Goal: Information Seeking & Learning: Check status

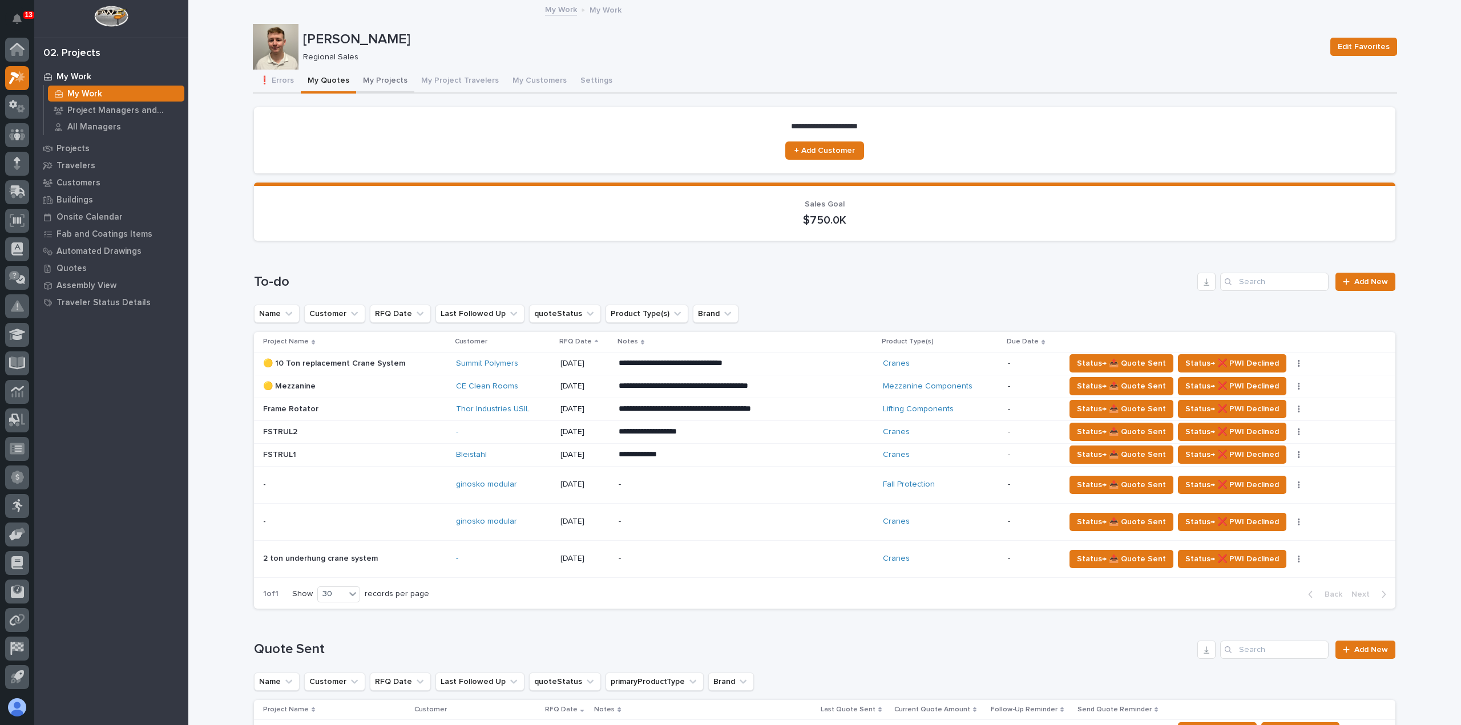
click at [377, 87] on button "My Projects" at bounding box center [385, 82] width 58 height 24
click at [383, 79] on button "My Projects" at bounding box center [385, 82] width 58 height 24
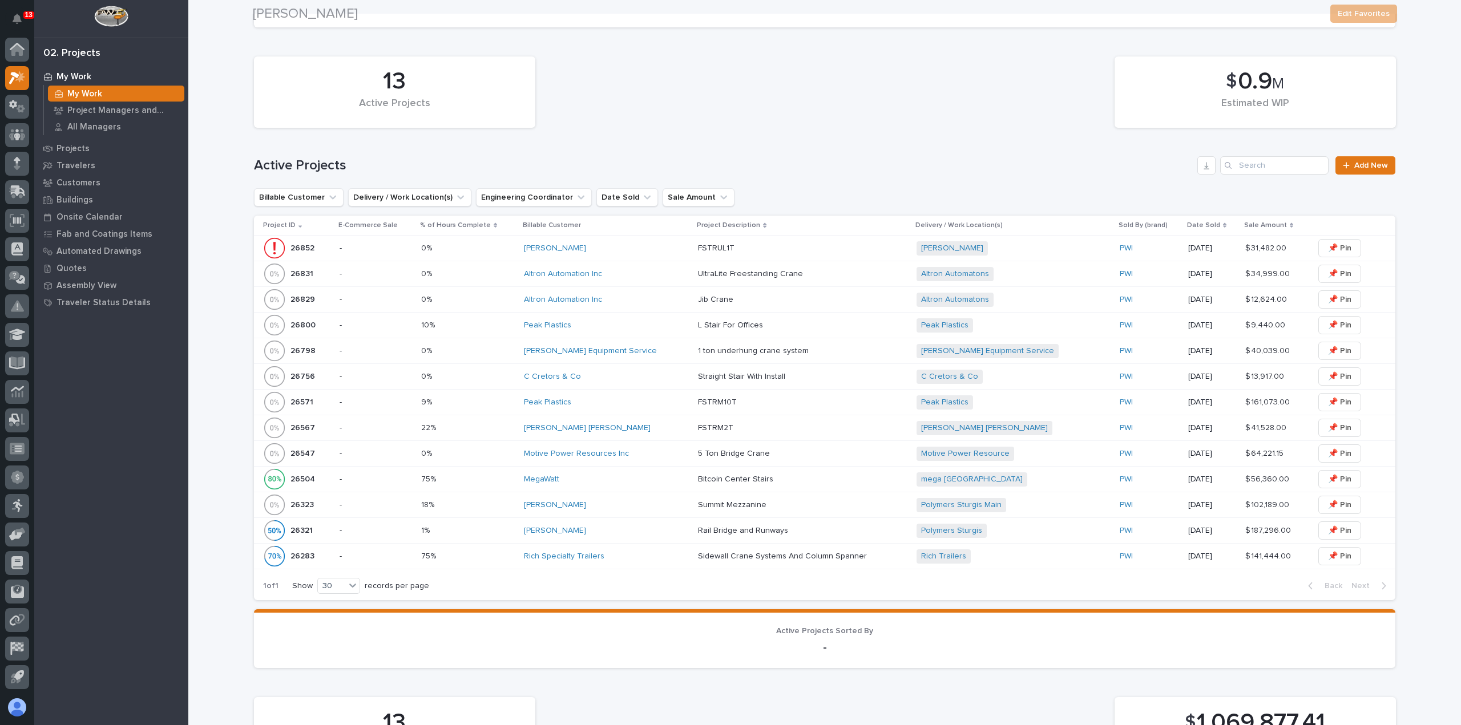
scroll to position [228, 0]
click at [650, 349] on div "[PERSON_NAME] Equipment Service" at bounding box center [606, 350] width 165 height 10
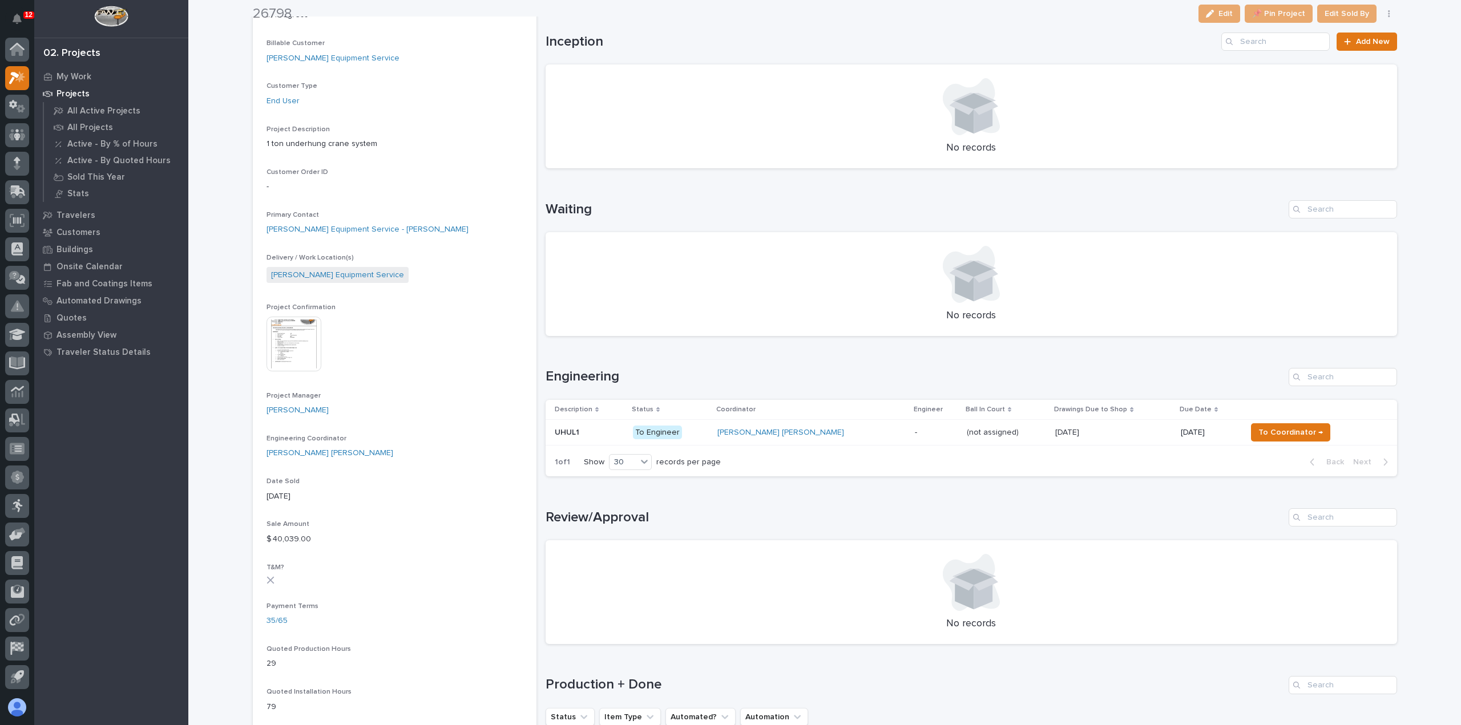
scroll to position [228, 0]
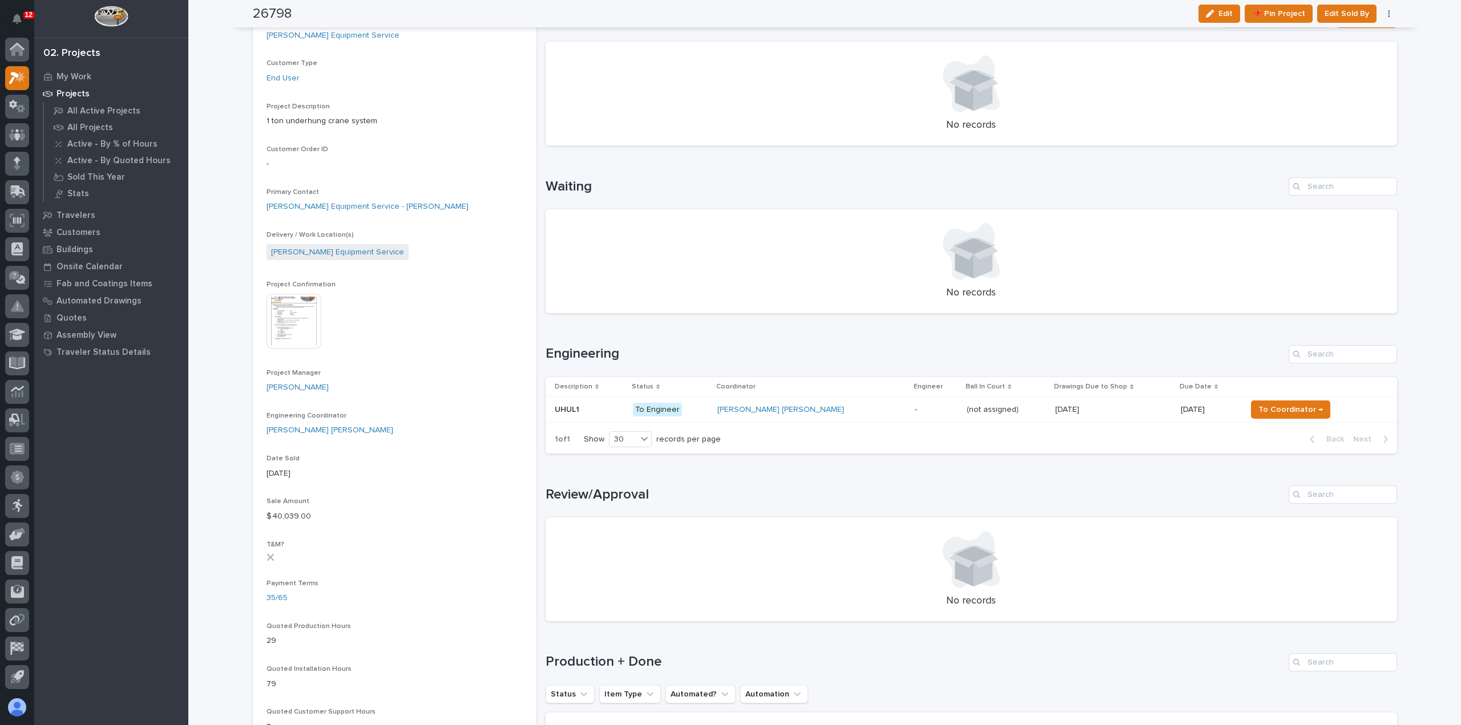
click at [915, 412] on p "-" at bounding box center [936, 410] width 43 height 10
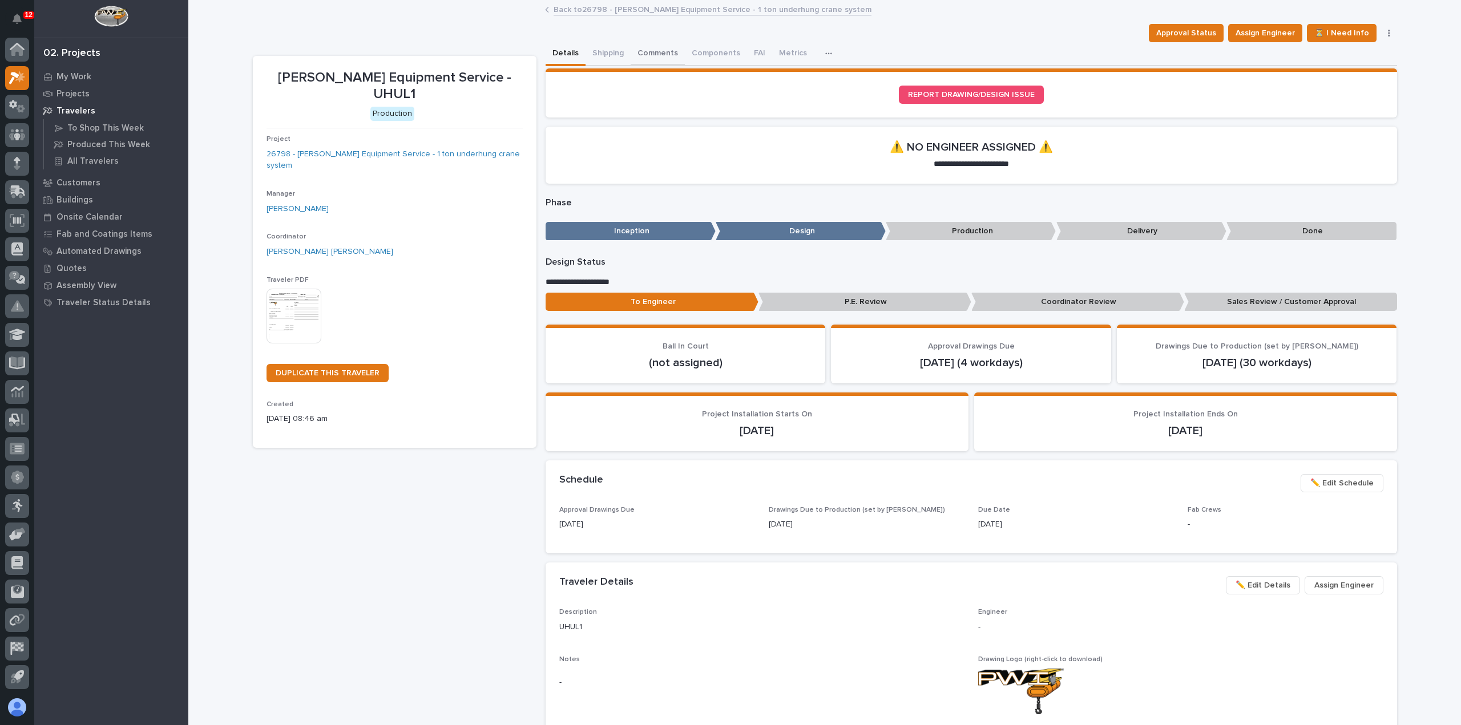
click at [649, 55] on button "Comments" at bounding box center [658, 54] width 54 height 24
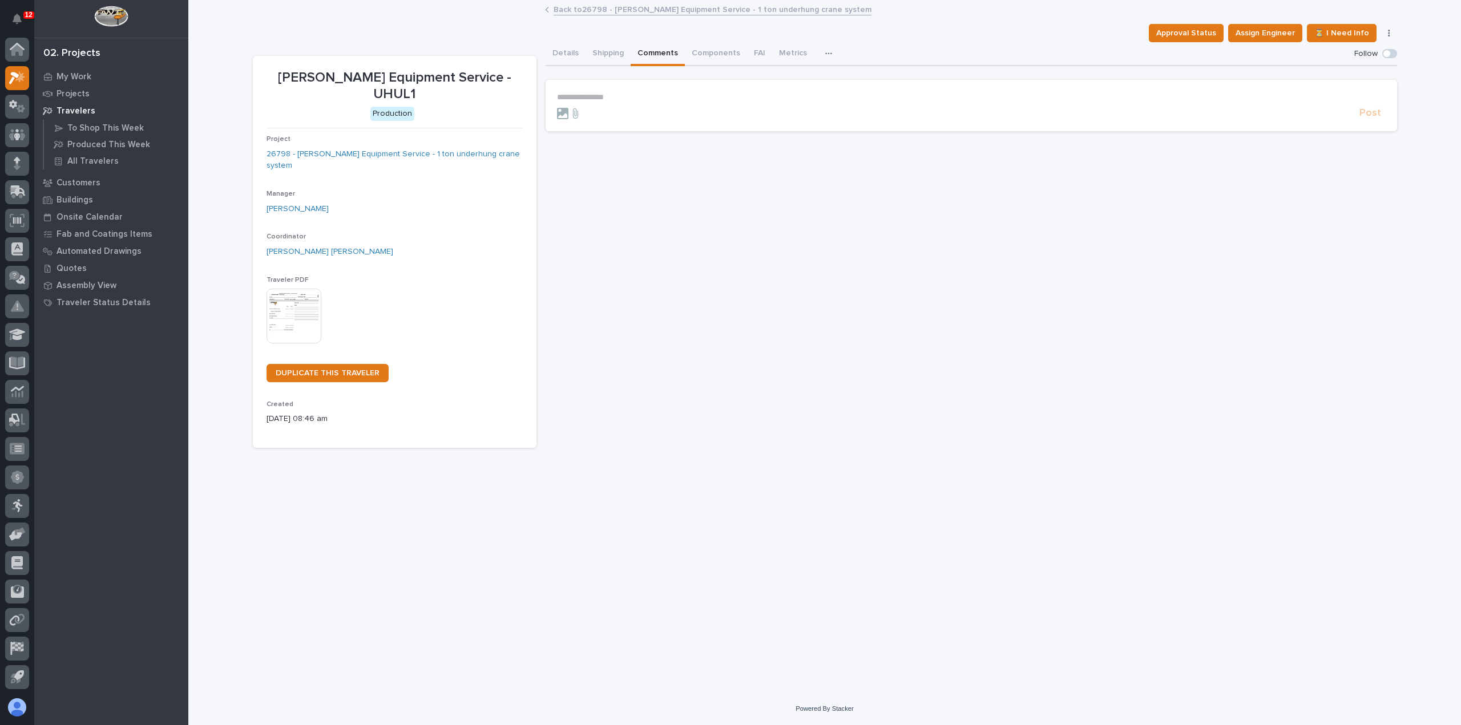
click at [650, 100] on p "**********" at bounding box center [971, 97] width 829 height 10
click at [567, 11] on link "Back to 26798 - [PERSON_NAME] Equipment Service - 1 ton underhung crane system" at bounding box center [713, 8] width 318 height 13
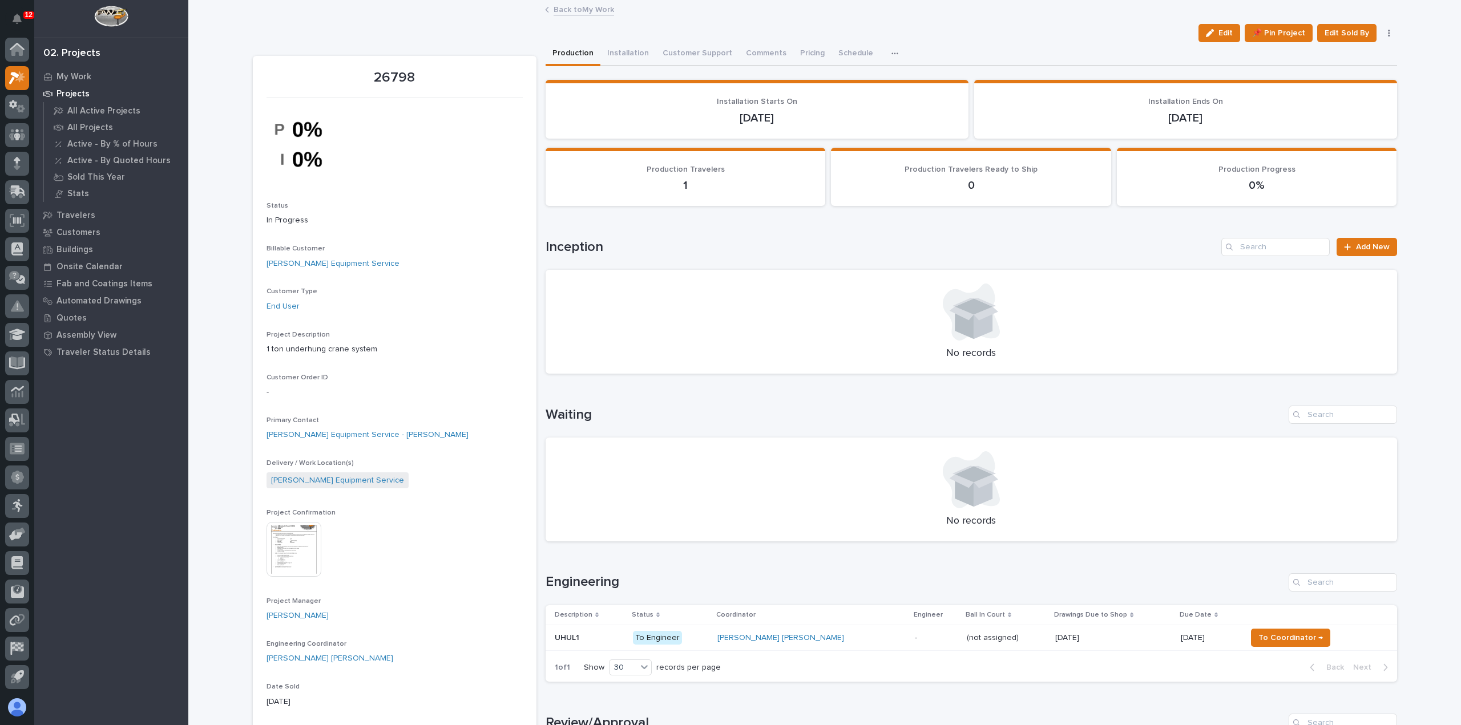
click at [814, 636] on div "[PERSON_NAME] [PERSON_NAME]" at bounding box center [811, 638] width 188 height 10
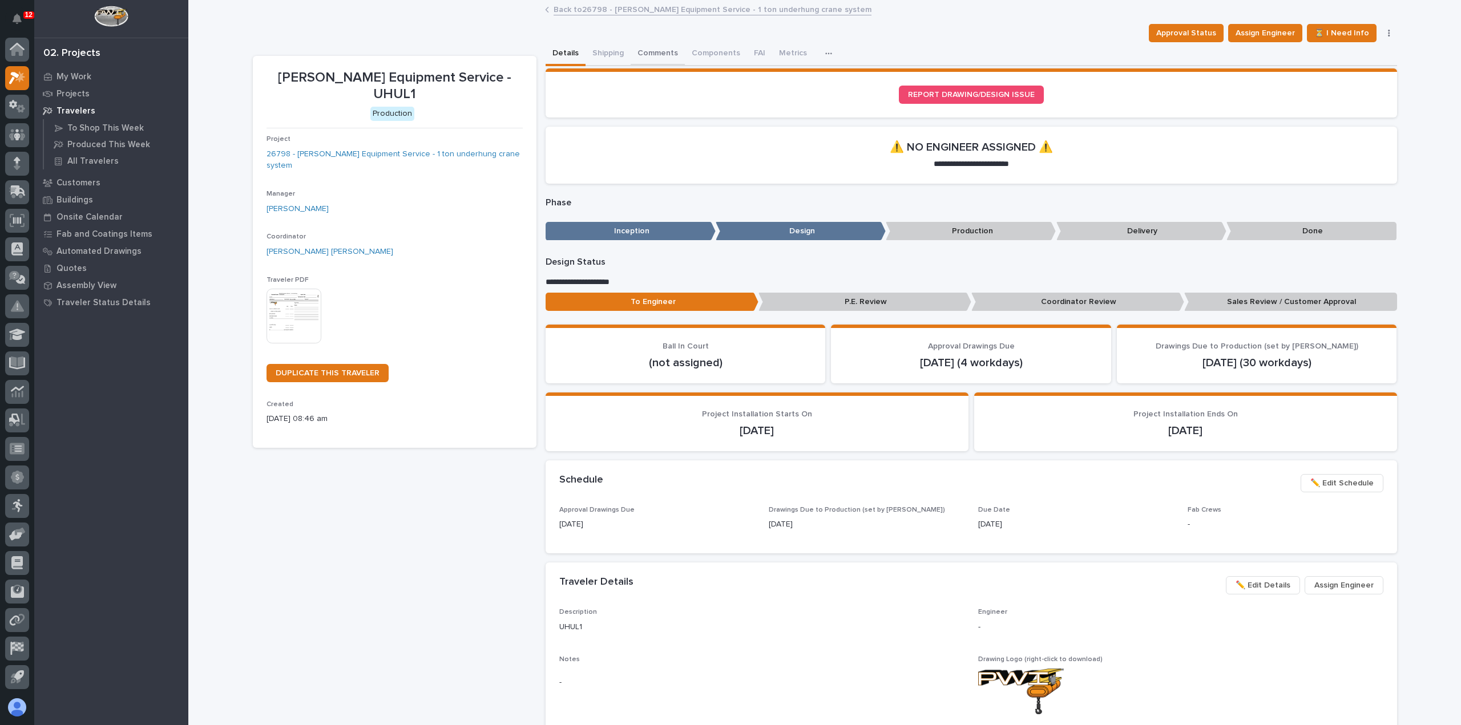
click at [640, 51] on button "Comments" at bounding box center [658, 54] width 54 height 24
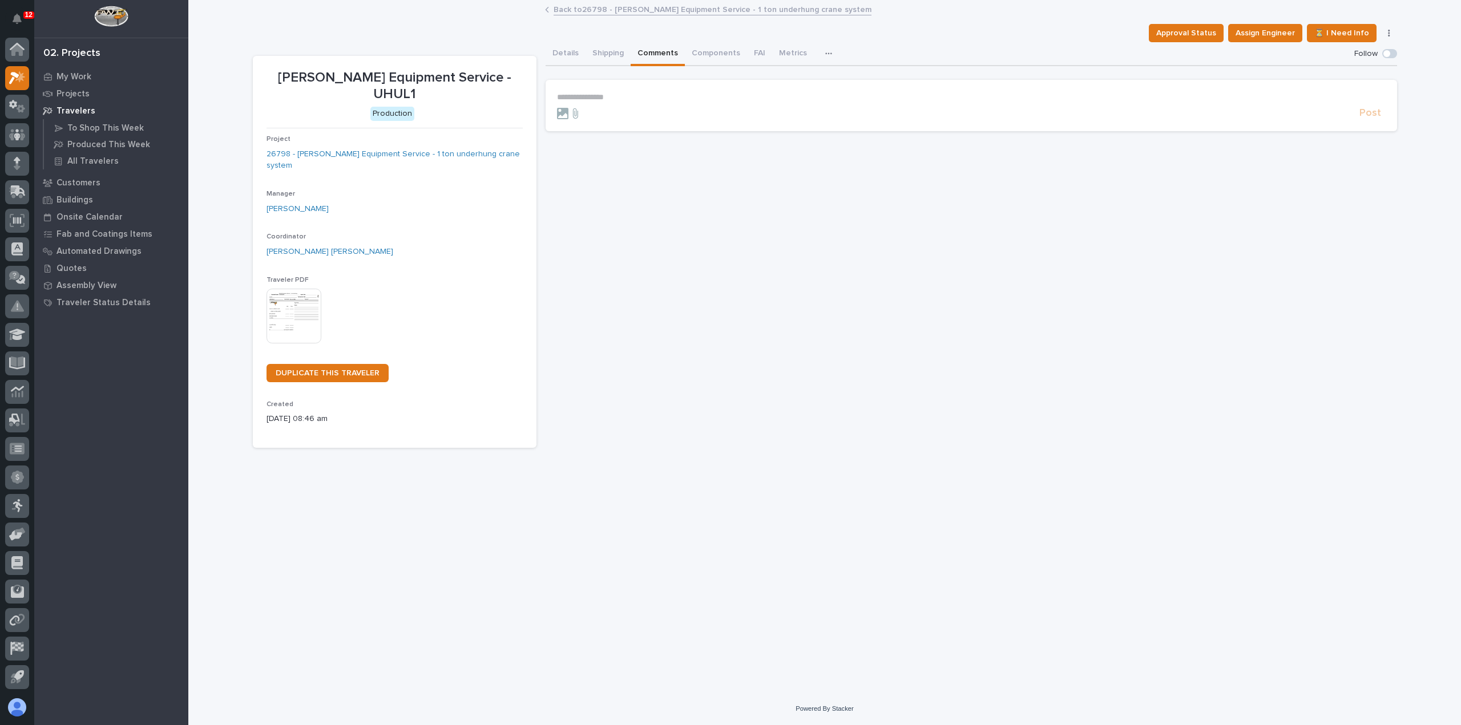
click at [630, 100] on p "**********" at bounding box center [971, 97] width 829 height 10
click at [599, 112] on span "[PERSON_NAME] [PERSON_NAME]" at bounding box center [625, 114] width 130 height 8
click at [636, 99] on p "**********" at bounding box center [971, 97] width 829 height 11
click at [1372, 119] on span "Post" at bounding box center [1370, 118] width 22 height 13
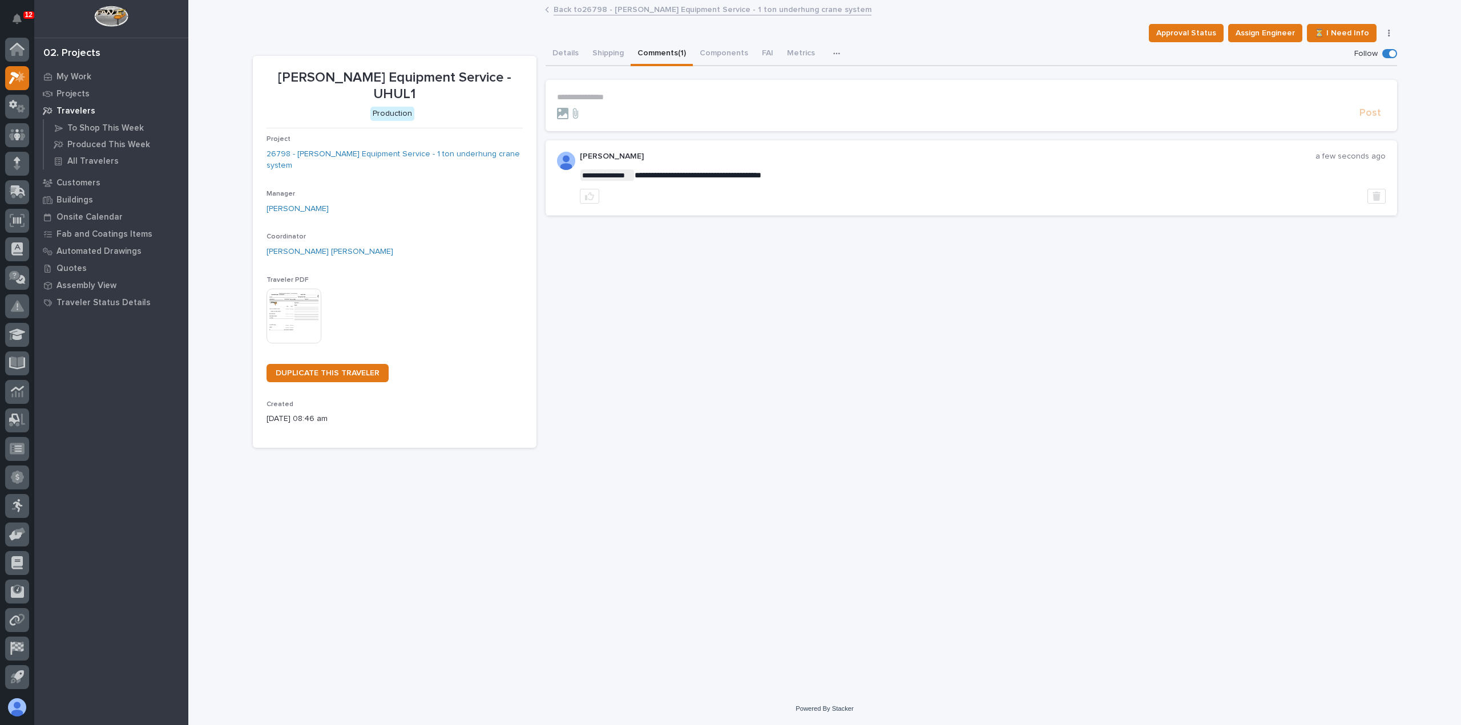
click at [625, 6] on link "Back to 26798 - [PERSON_NAME] Equipment Service - 1 ton underhung crane system" at bounding box center [713, 8] width 318 height 13
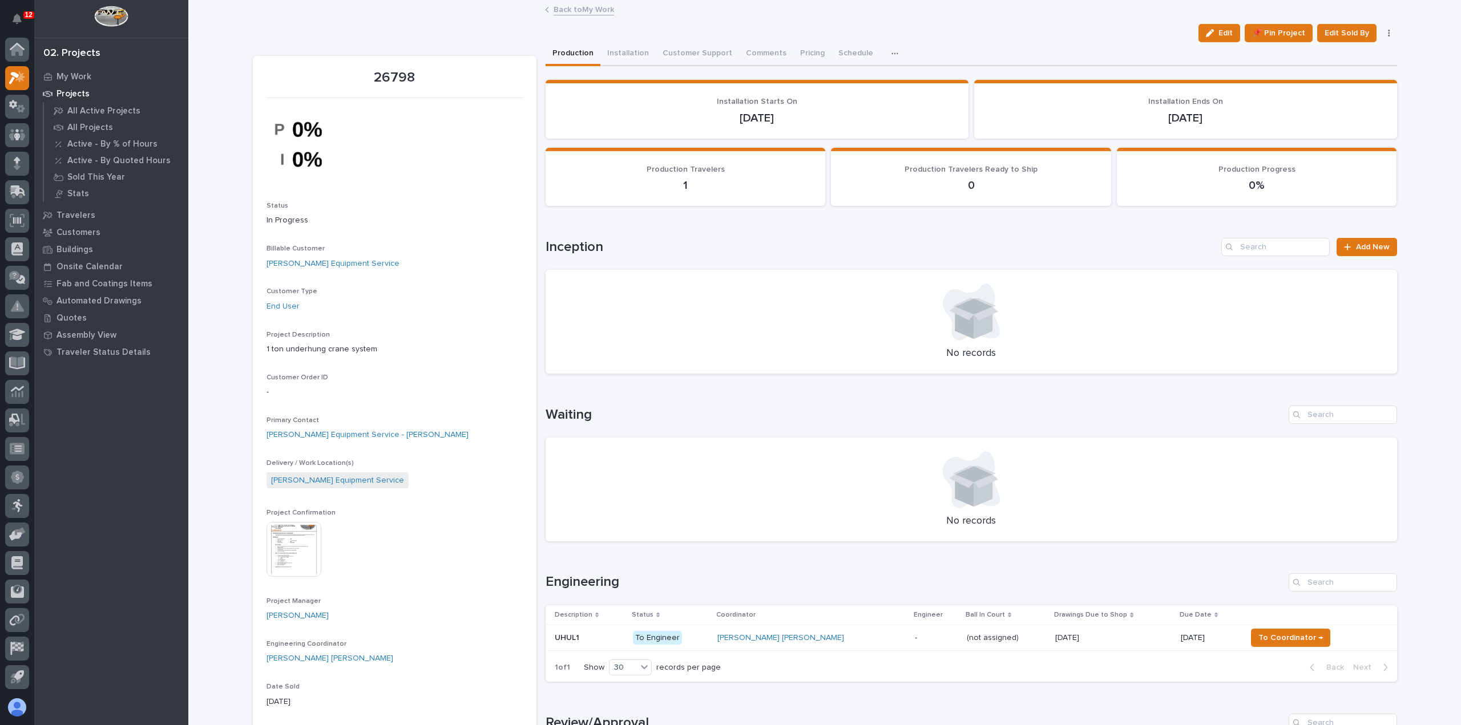
click at [574, 13] on link "Back to My Work" at bounding box center [584, 8] width 60 height 13
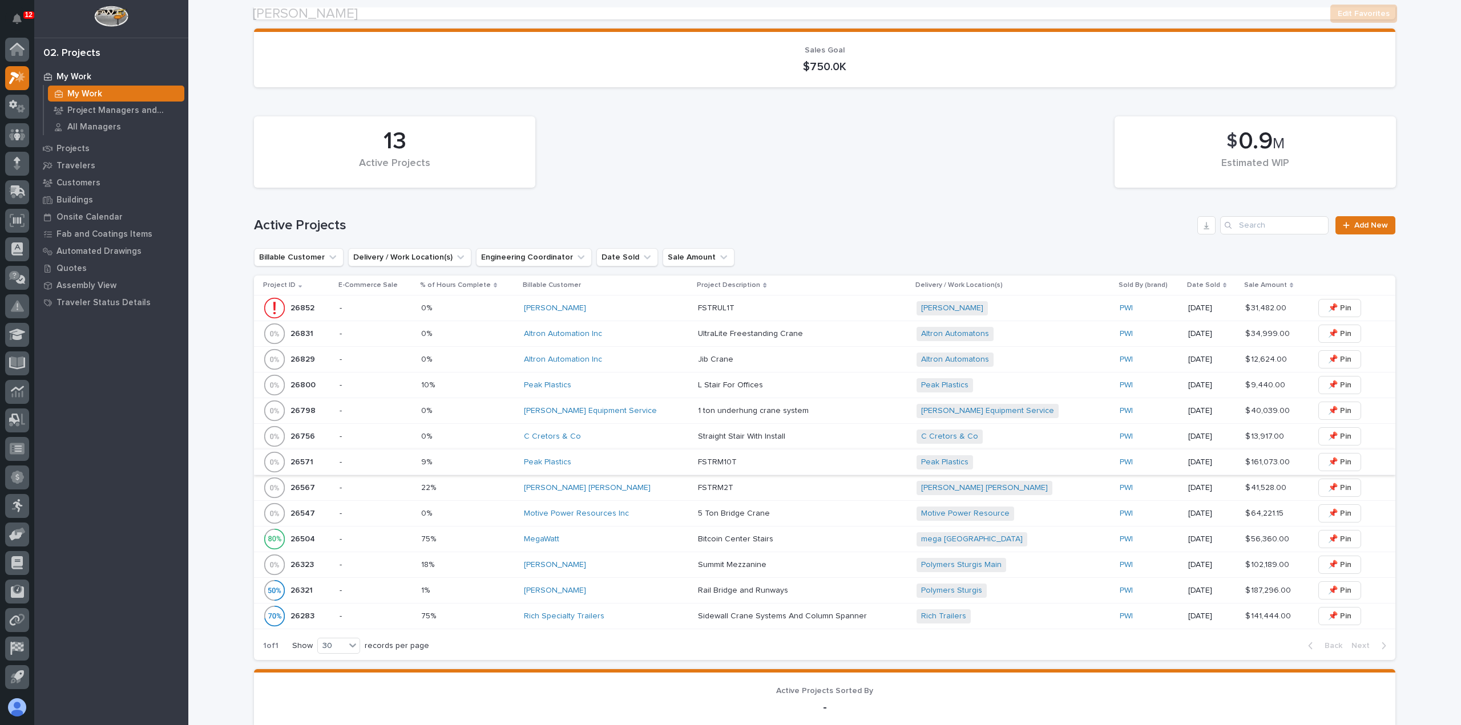
scroll to position [285, 0]
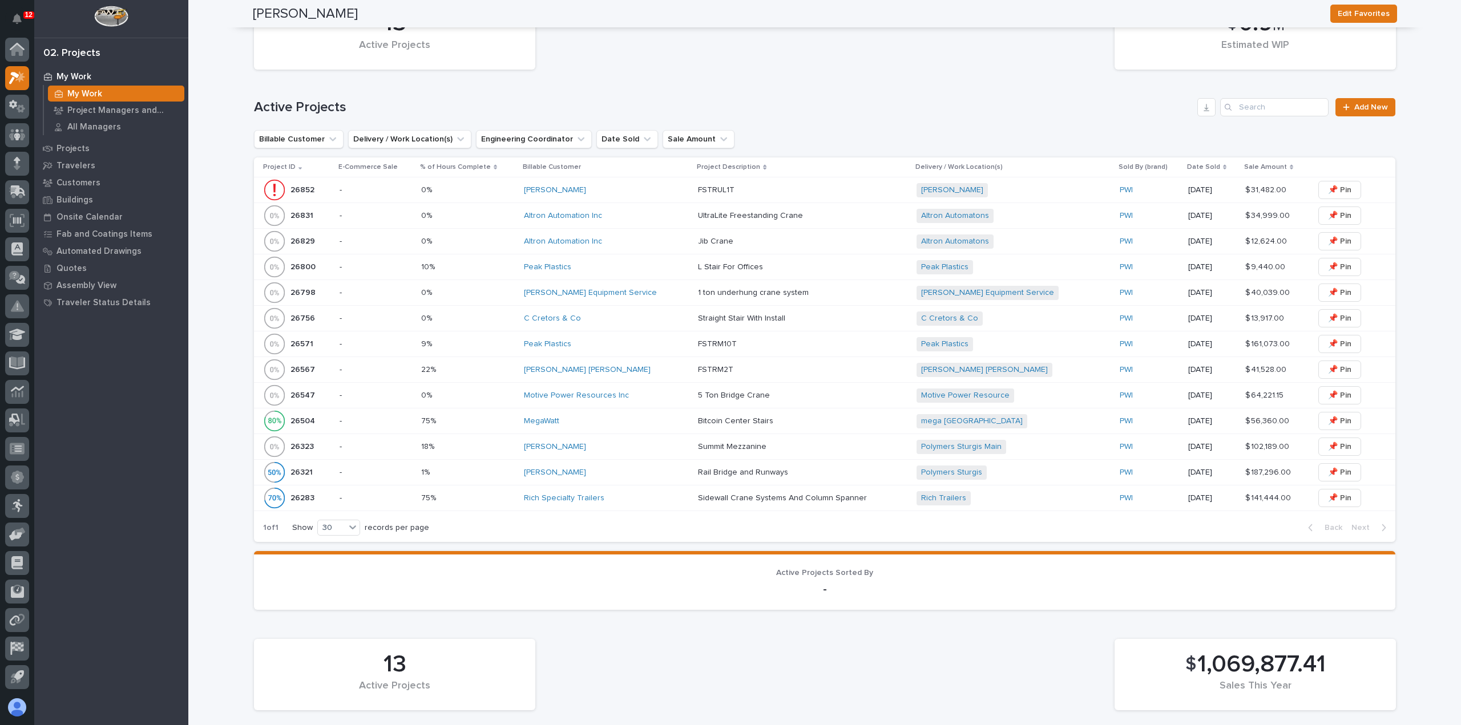
click at [652, 343] on div "Peak Plastics" at bounding box center [606, 345] width 165 height 10
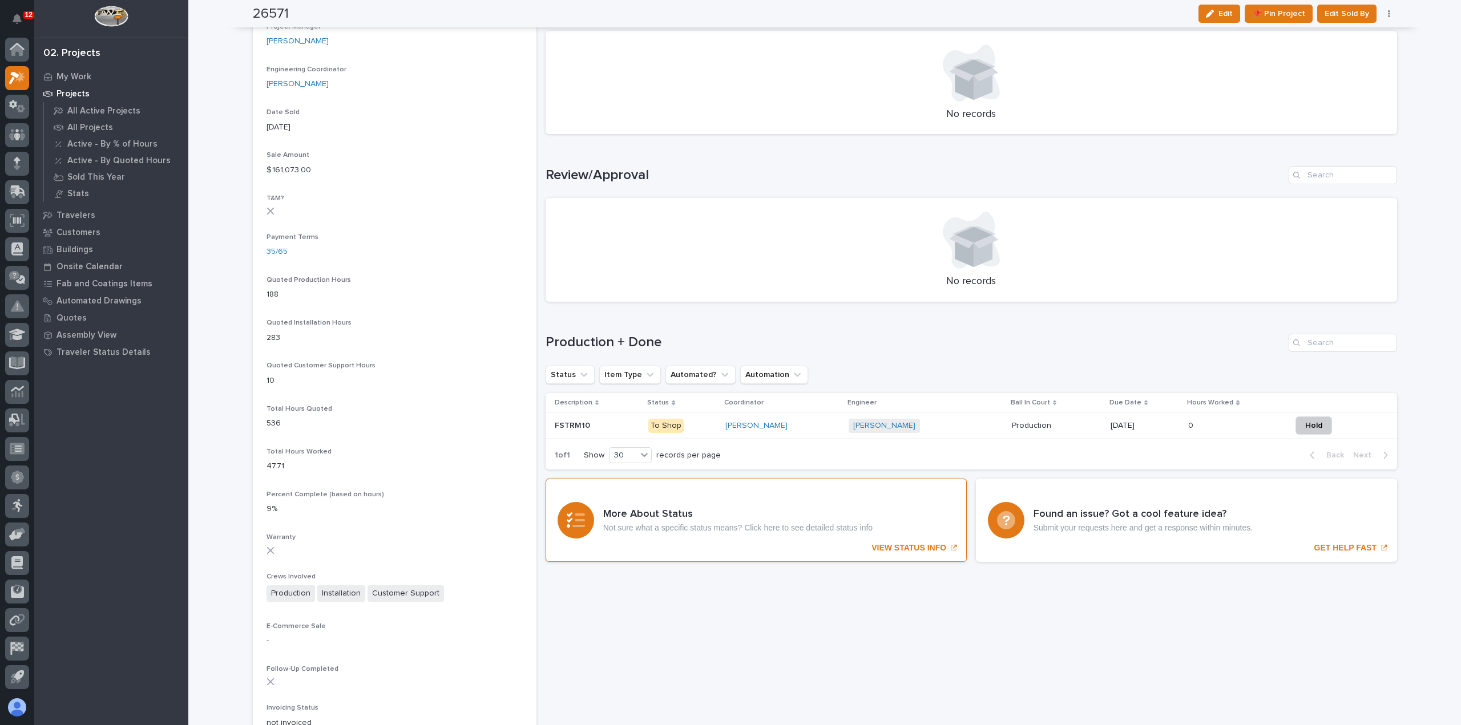
scroll to position [580, 0]
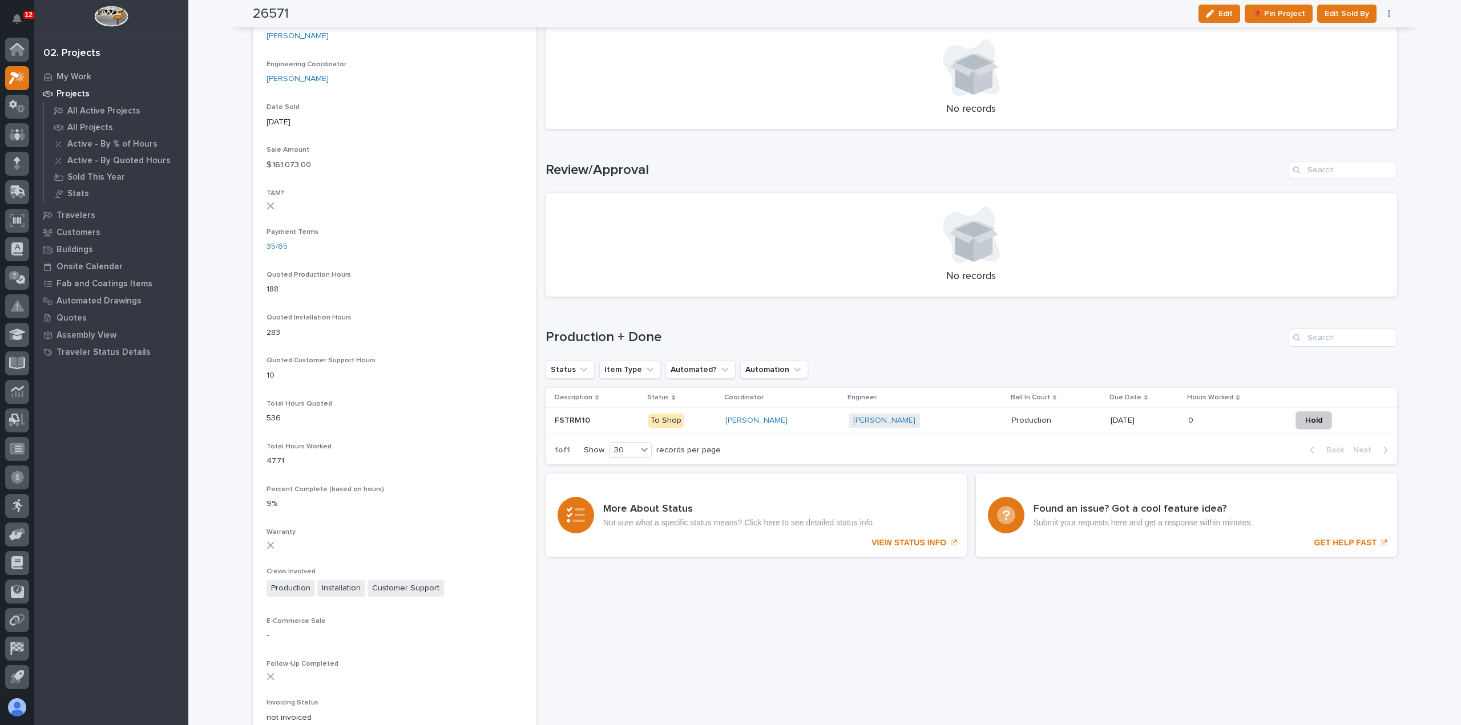
click at [821, 424] on div "[PERSON_NAME]" at bounding box center [782, 421] width 114 height 10
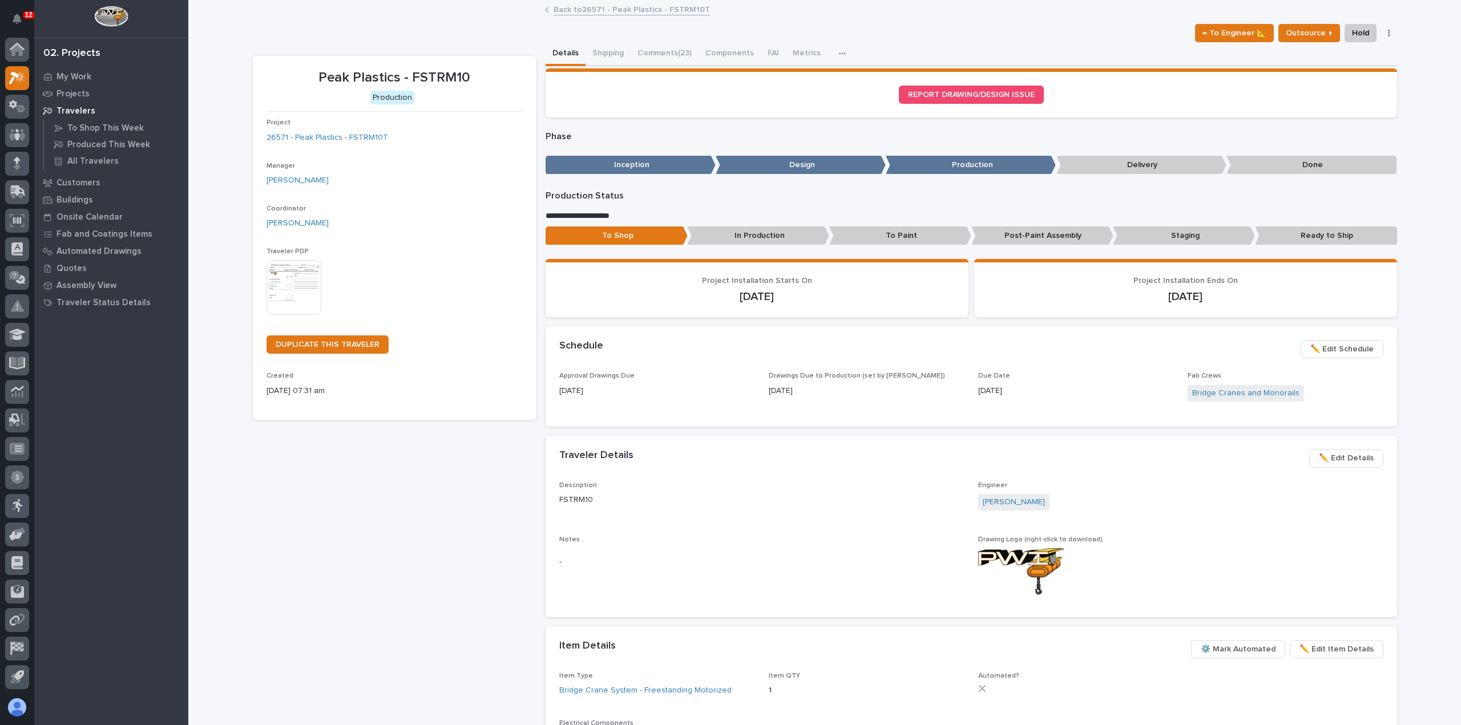
click at [596, 6] on link "Back to 26571 - Peak Plastics - FSTRM10T" at bounding box center [632, 8] width 156 height 13
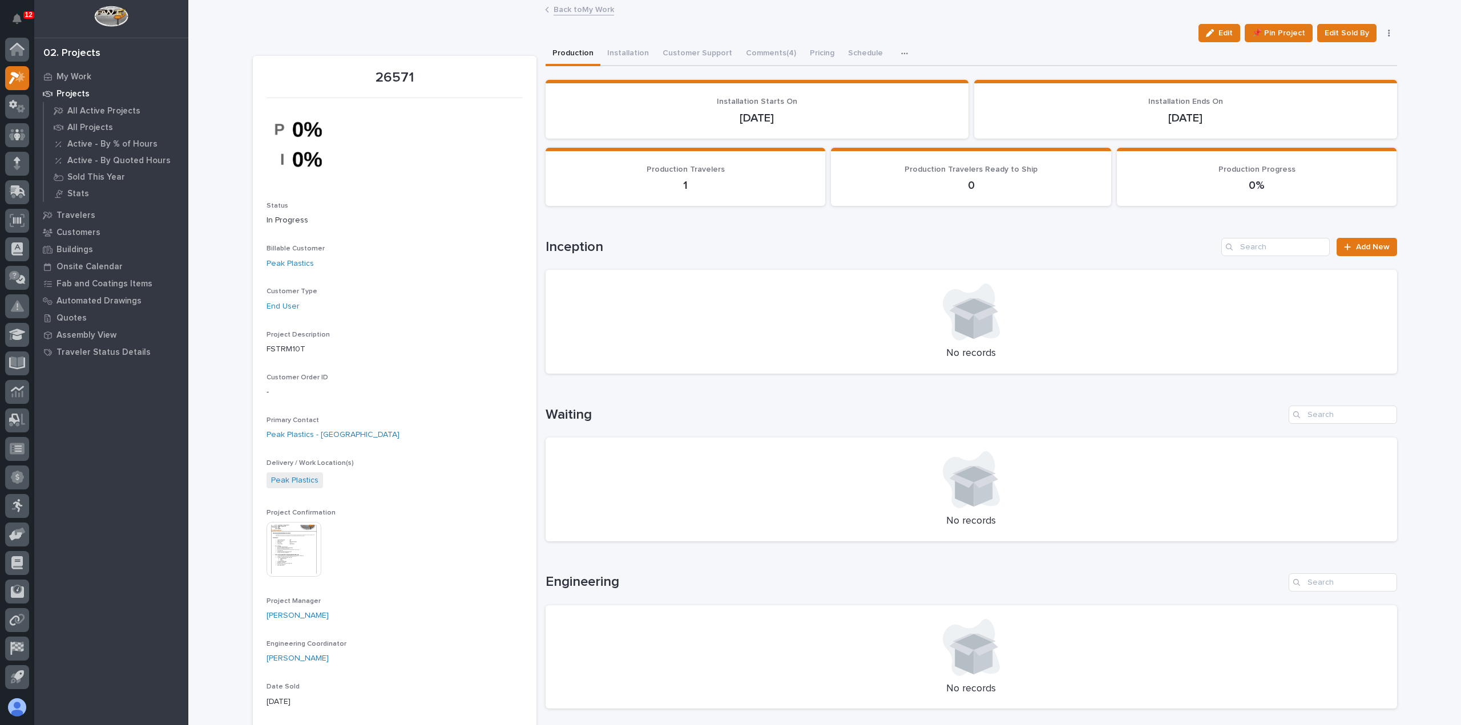
click at [587, 11] on link "Back to My Work" at bounding box center [584, 8] width 60 height 13
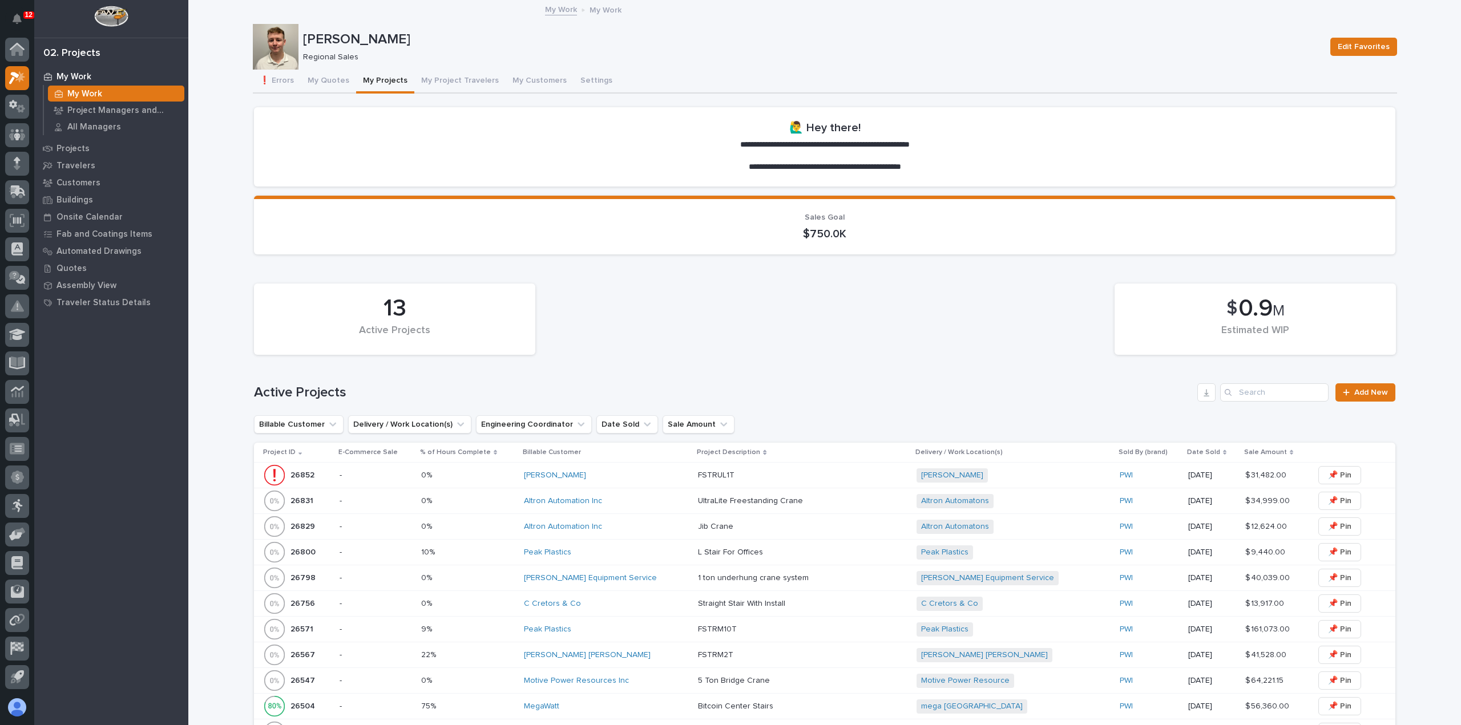
scroll to position [342, 0]
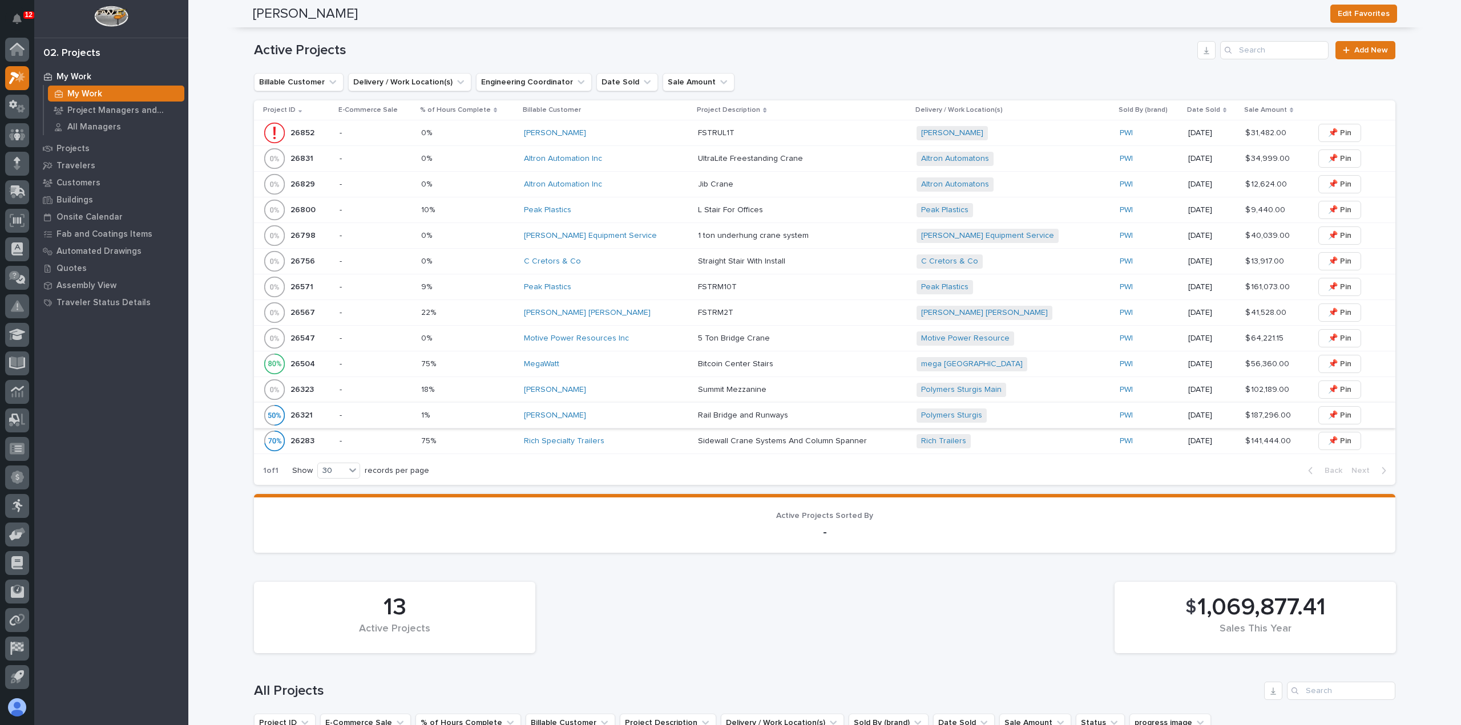
click at [623, 393] on div "[PERSON_NAME]" at bounding box center [606, 390] width 165 height 19
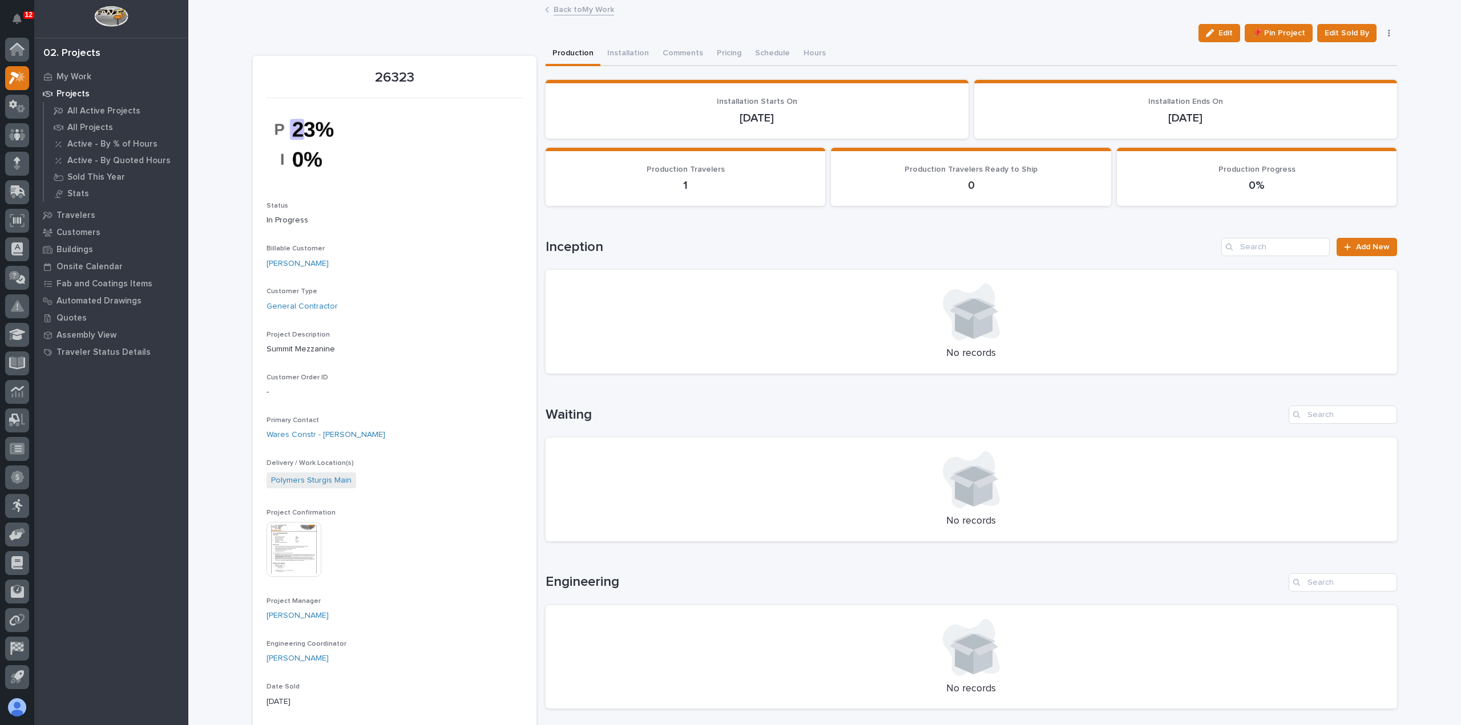
click at [572, 11] on link "Back to My Work" at bounding box center [584, 8] width 60 height 13
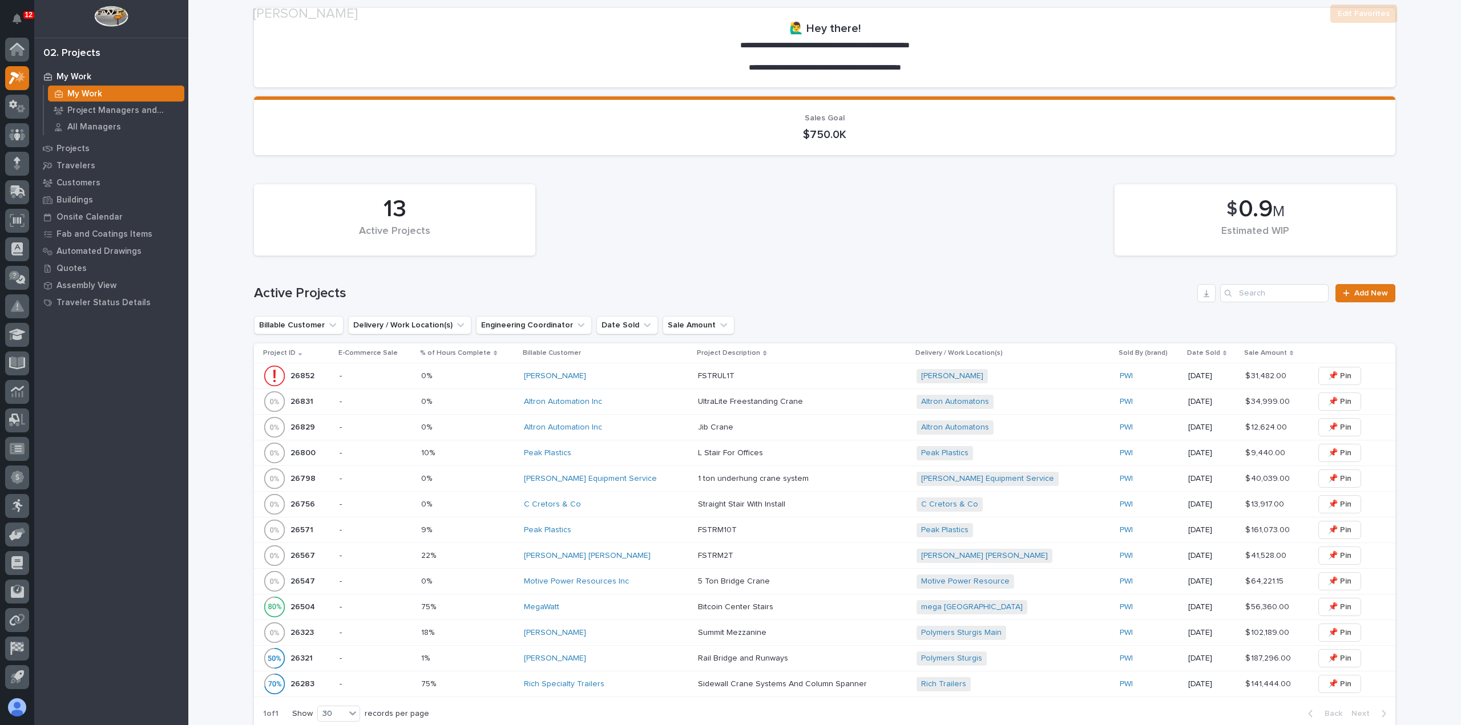
scroll to position [171, 0]
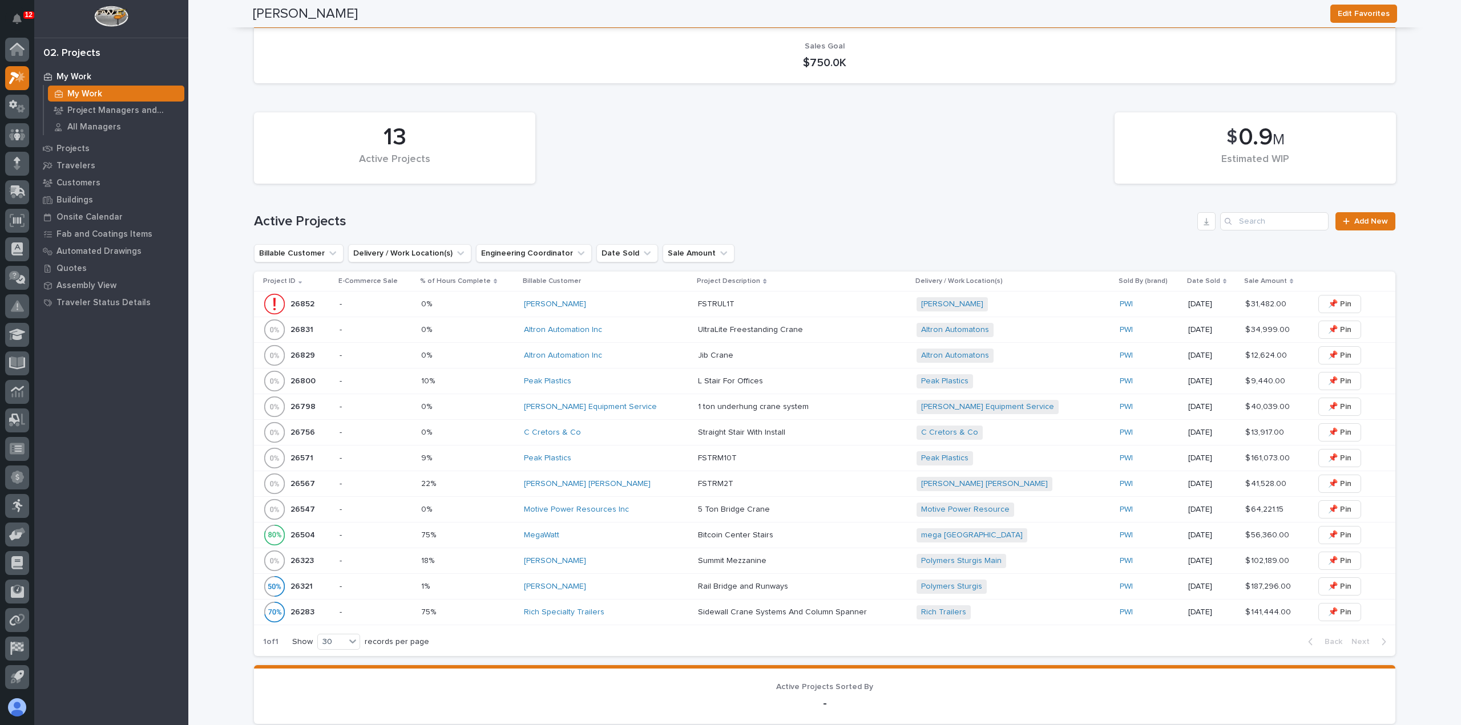
click at [645, 560] on div "[PERSON_NAME]" at bounding box center [606, 561] width 165 height 10
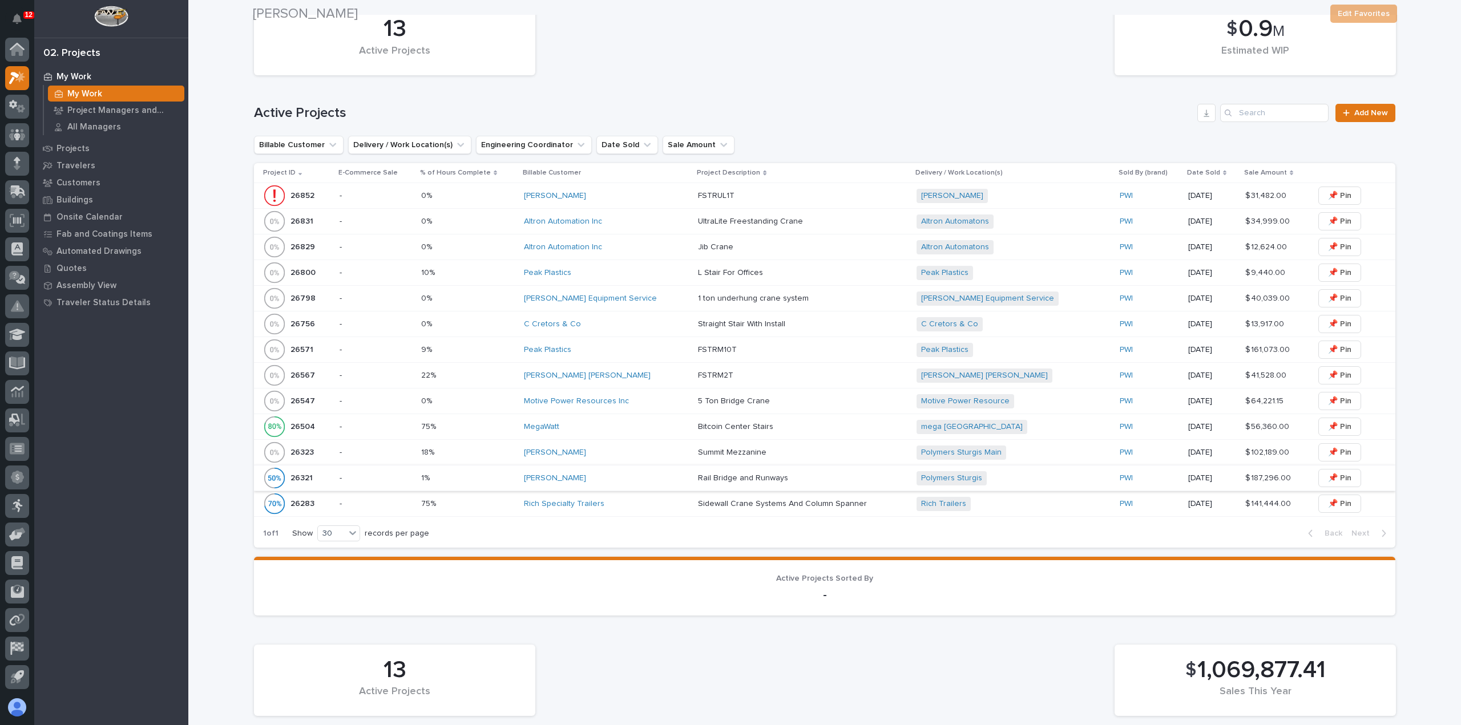
scroll to position [399, 0]
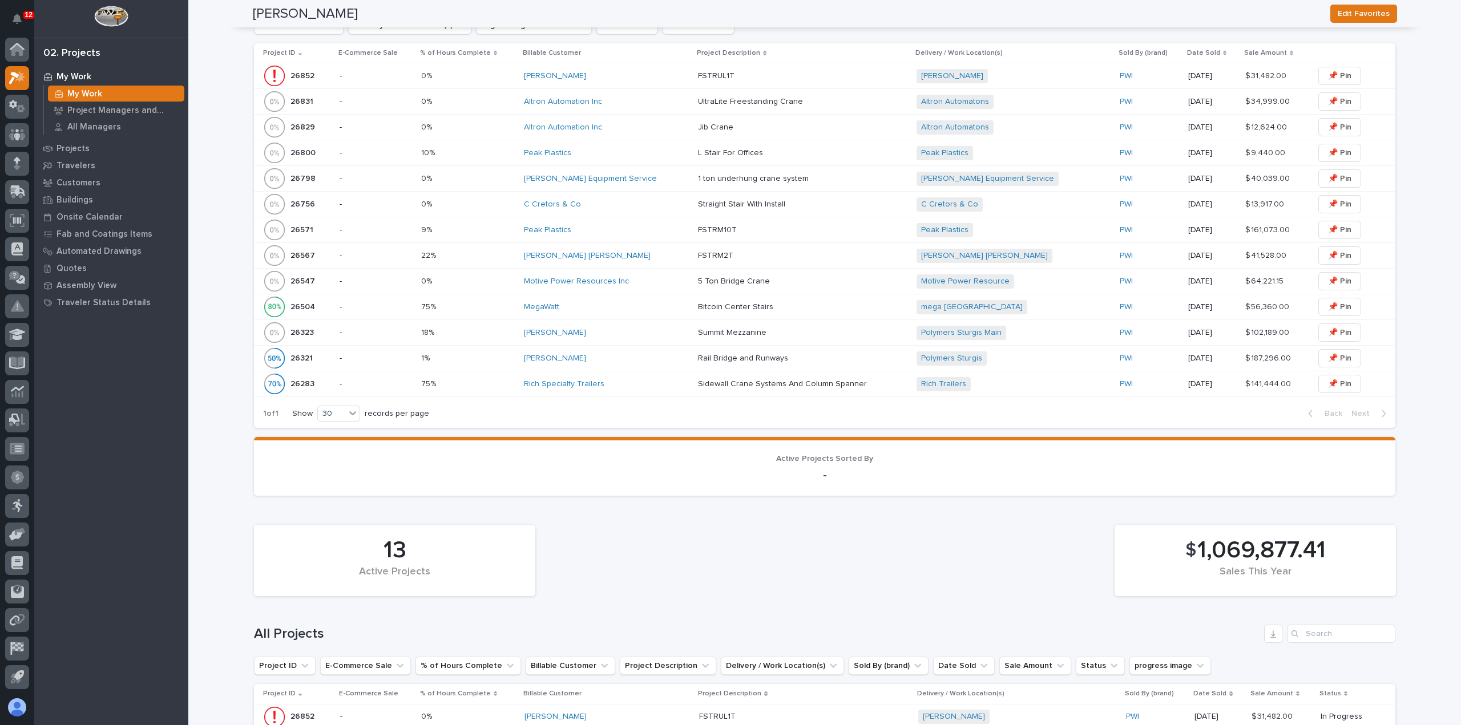
click at [652, 358] on div "[PERSON_NAME]" at bounding box center [606, 359] width 165 height 10
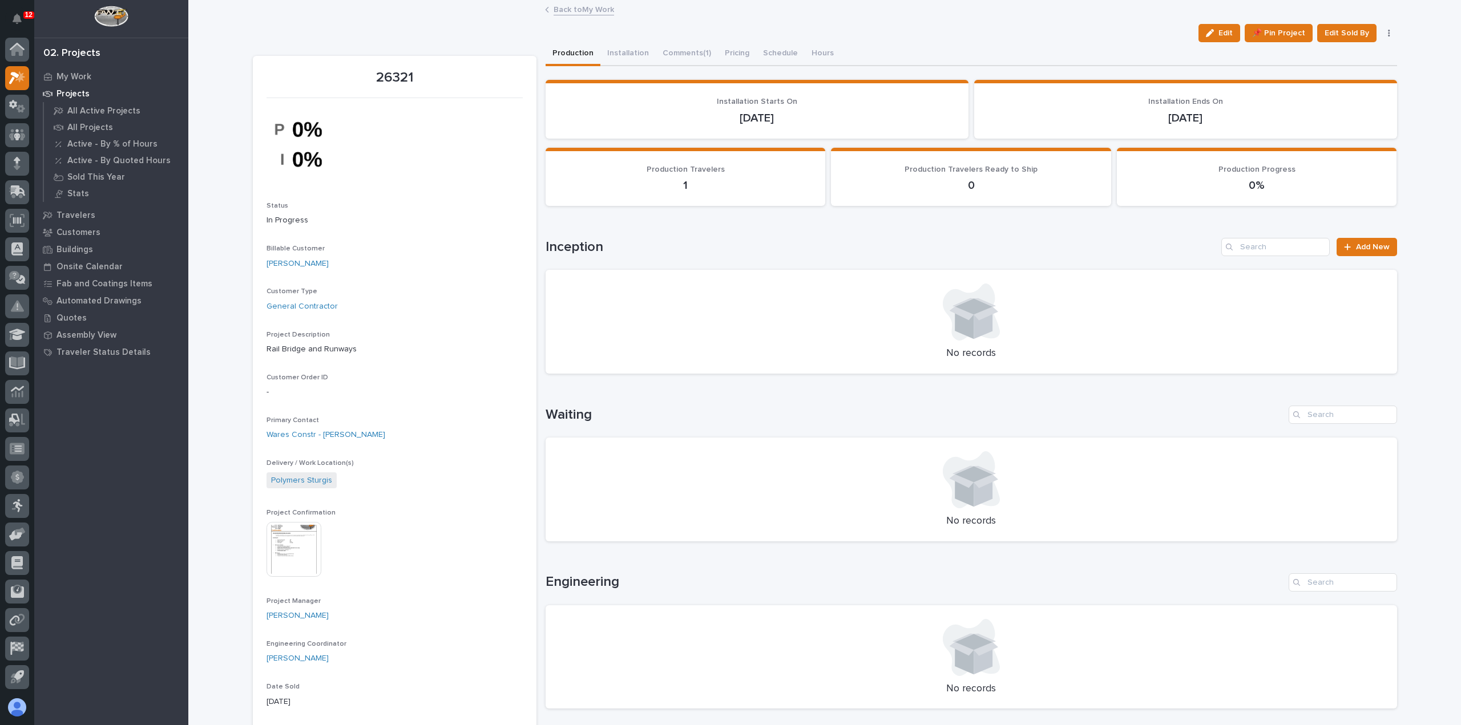
click at [559, 11] on link "Back to My Work" at bounding box center [584, 8] width 60 height 13
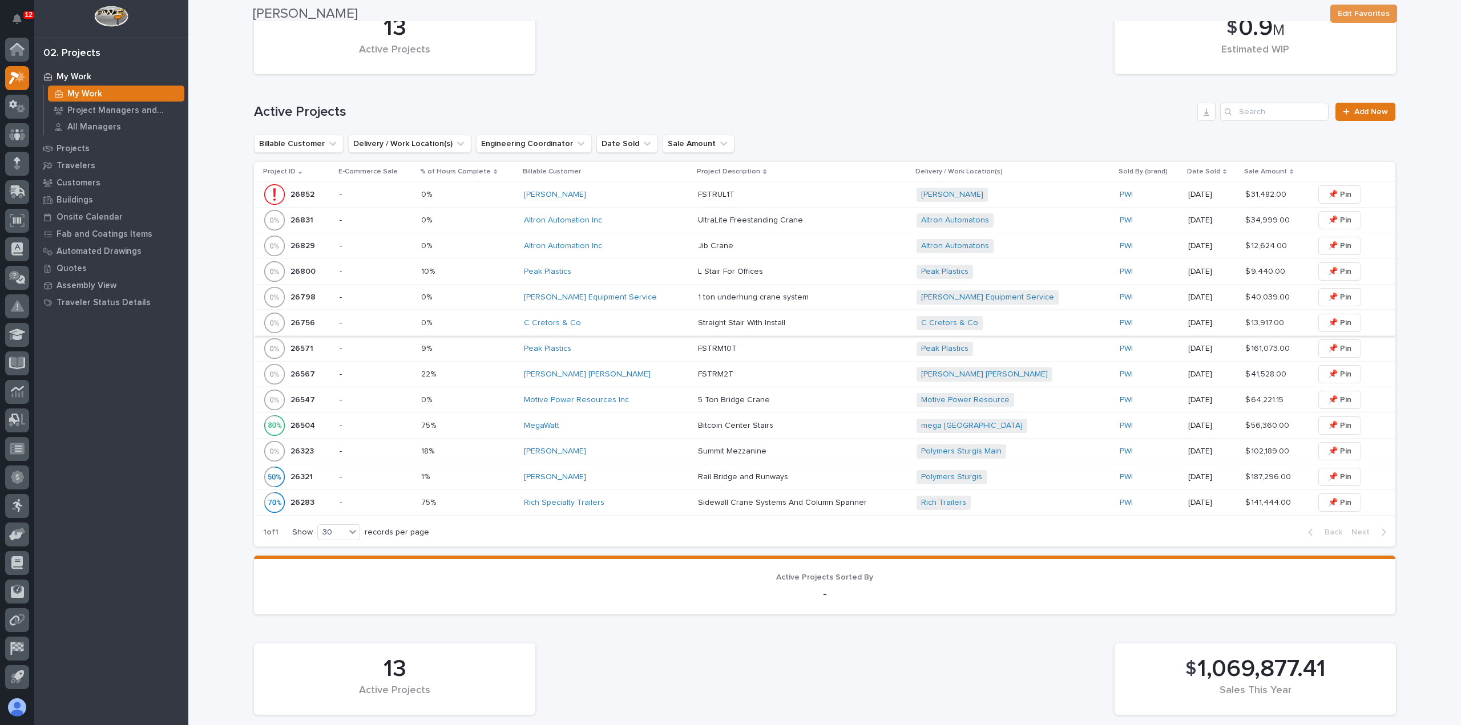
scroll to position [285, 0]
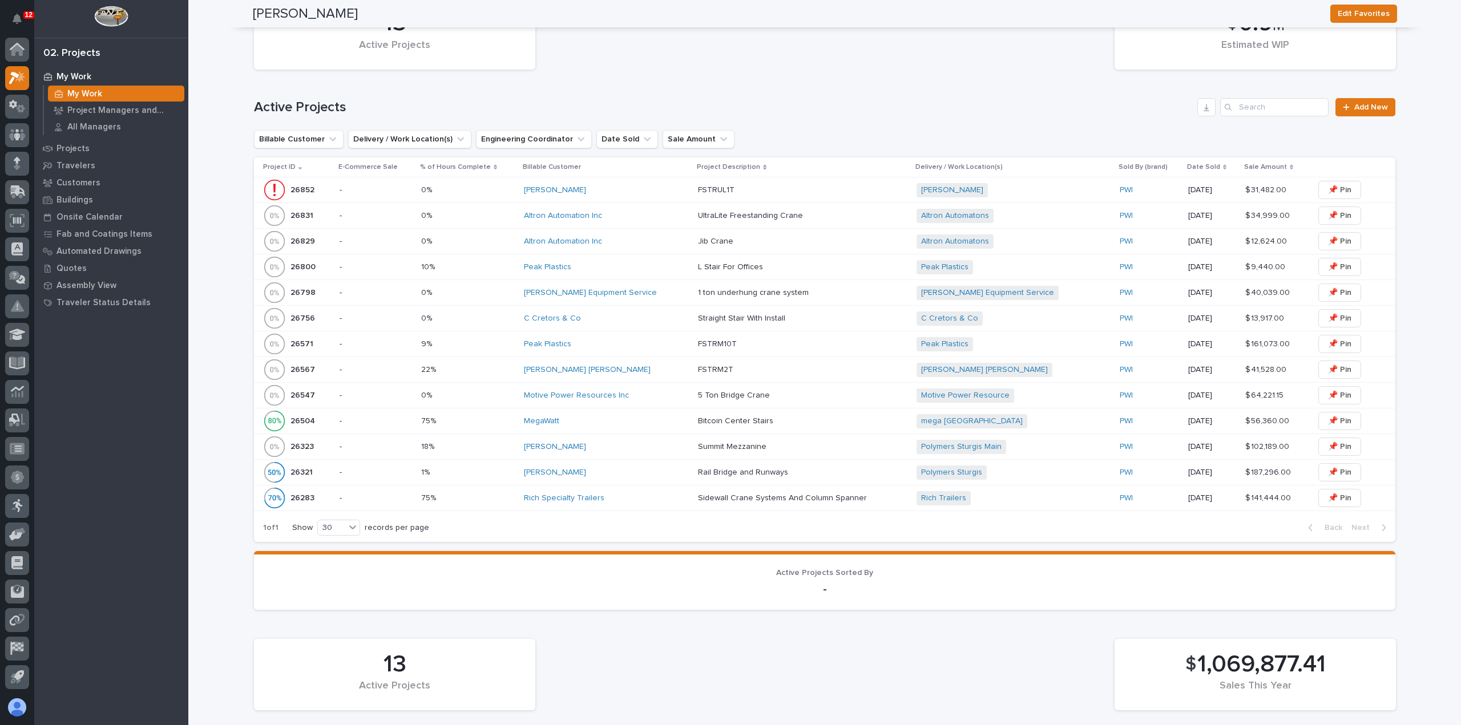
click at [508, 380] on td "22% 22%" at bounding box center [468, 370] width 103 height 26
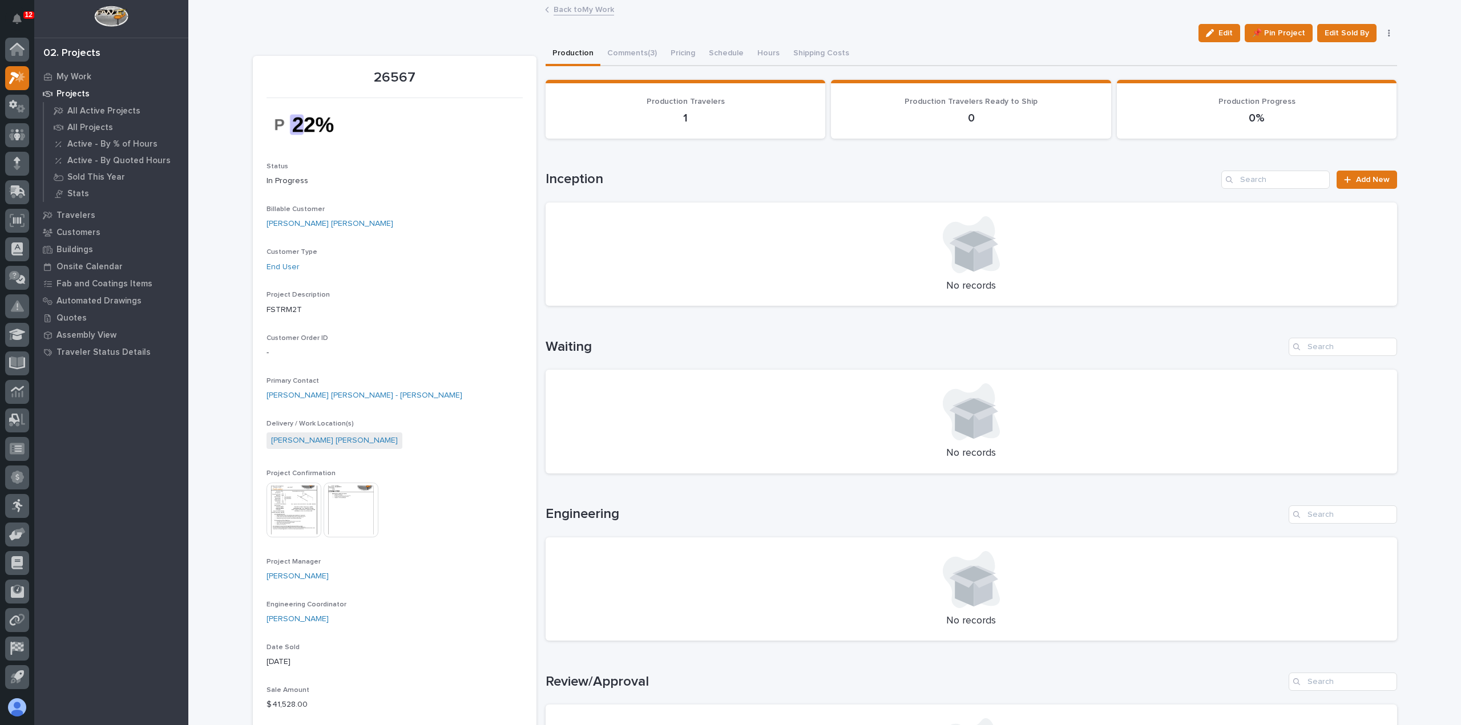
click at [556, 10] on link "Back to My Work" at bounding box center [584, 8] width 60 height 13
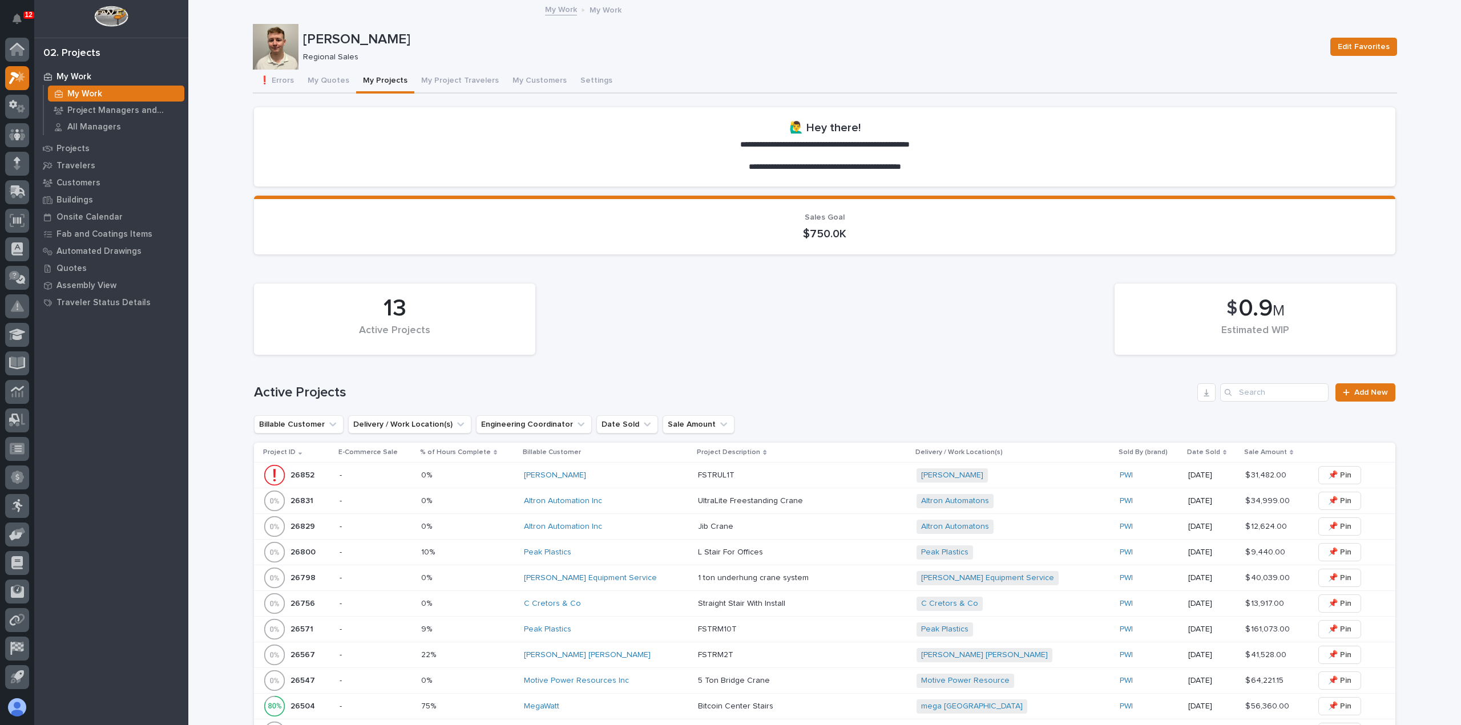
scroll to position [228, 0]
